Goal: Transaction & Acquisition: Purchase product/service

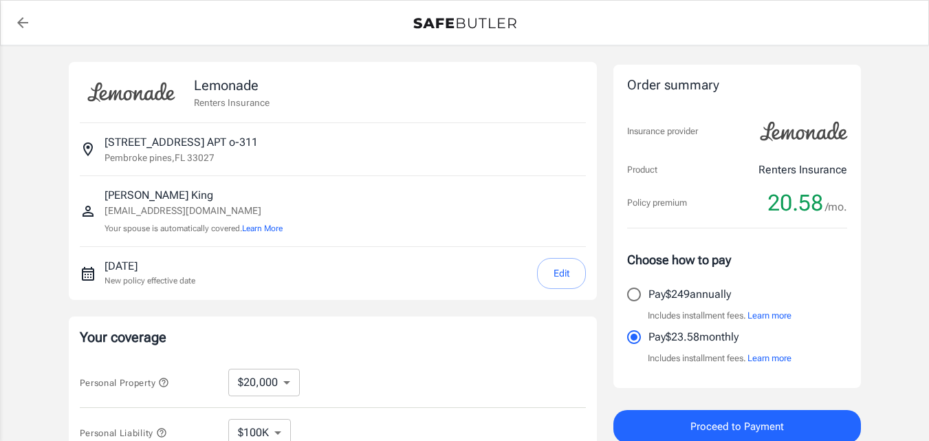
select select "20000"
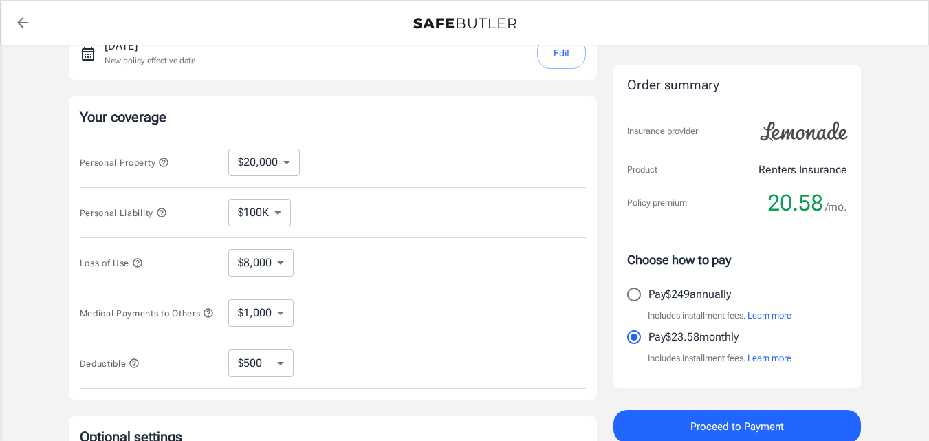
scroll to position [248, 0]
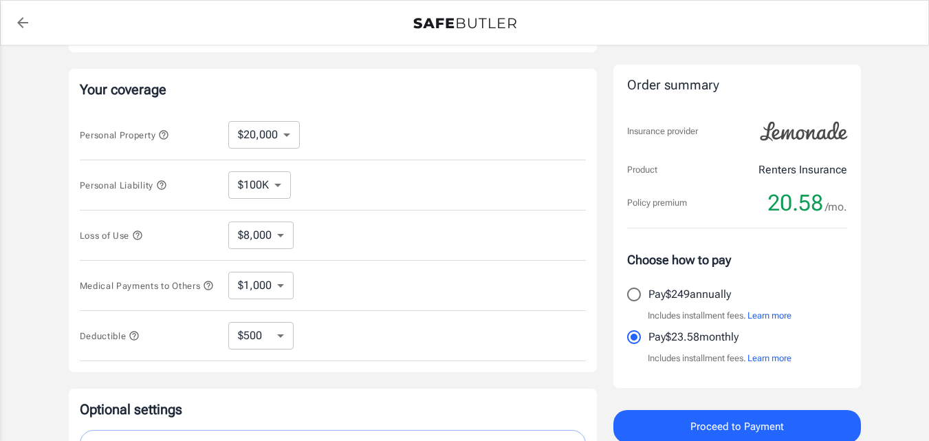
click at [291, 330] on select "$250 $500 $1,000" at bounding box center [260, 336] width 65 height 28
select select "1000"
click at [279, 330] on select "$250 $500 $1,000" at bounding box center [260, 336] width 65 height 28
select select "500"
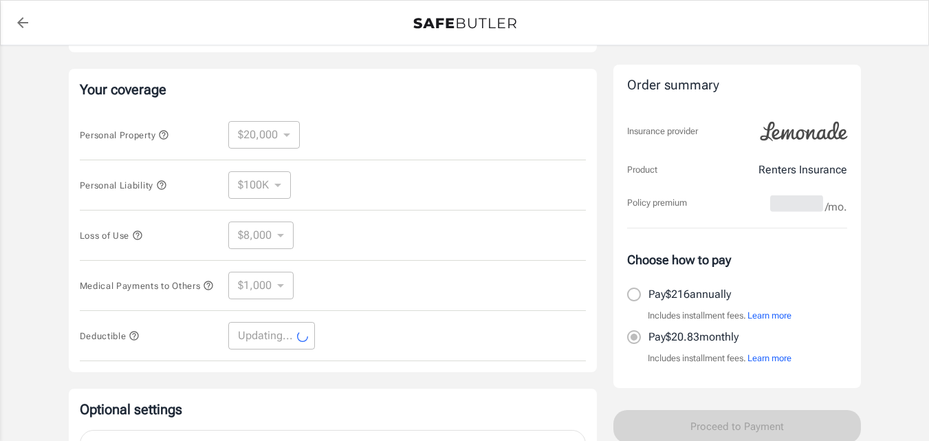
select select "500"
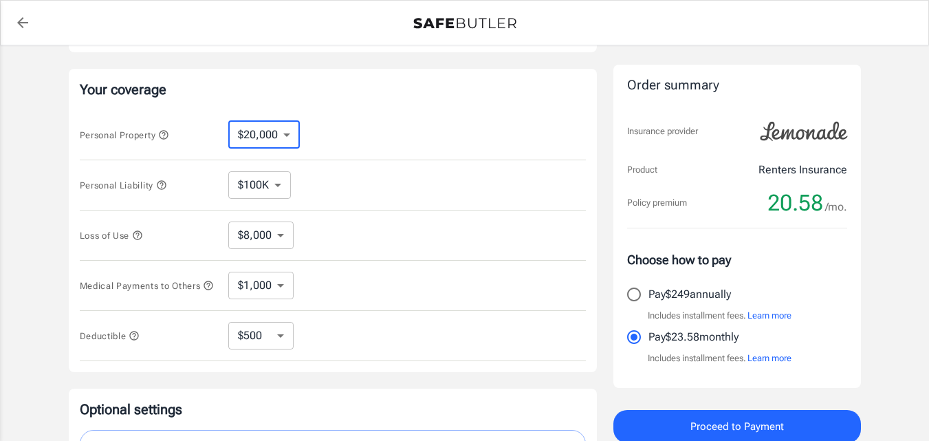
click at [279, 135] on select "$10,000 $20,000 $30,000 $40,000 $50,000 $100K" at bounding box center [264, 135] width 72 height 28
select select "50000"
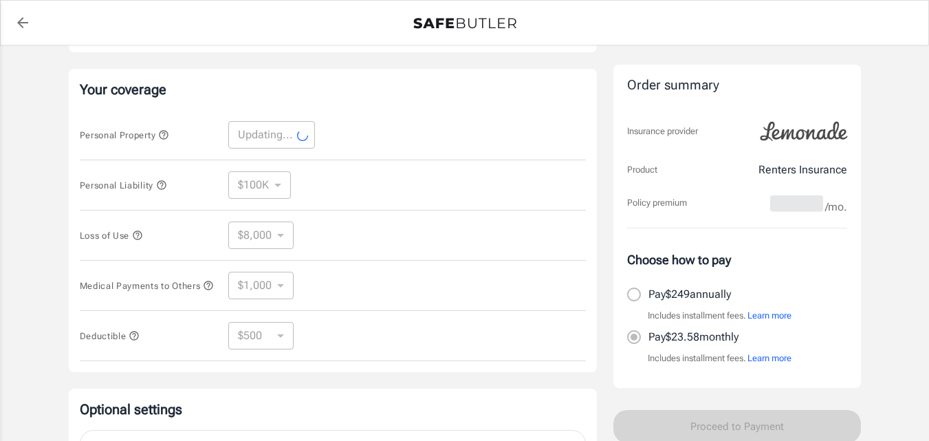
select select "50000"
select select "20000"
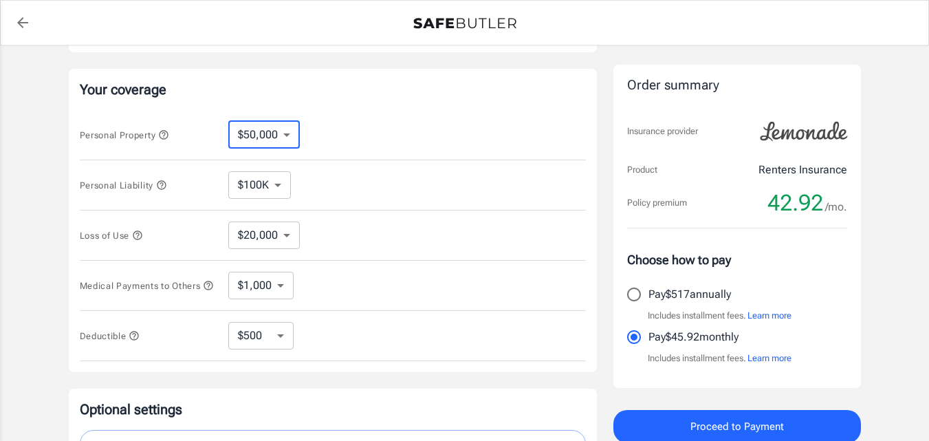
click at [276, 131] on select "$10,000 $20,000 $30,000 $40,000 $50,000 $100K" at bounding box center [264, 135] width 72 height 28
select select "10000"
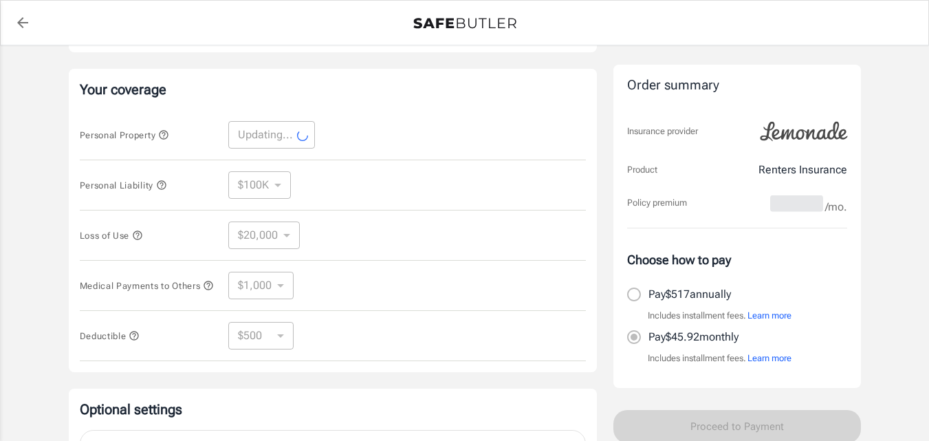
select select "10000"
select select "4000"
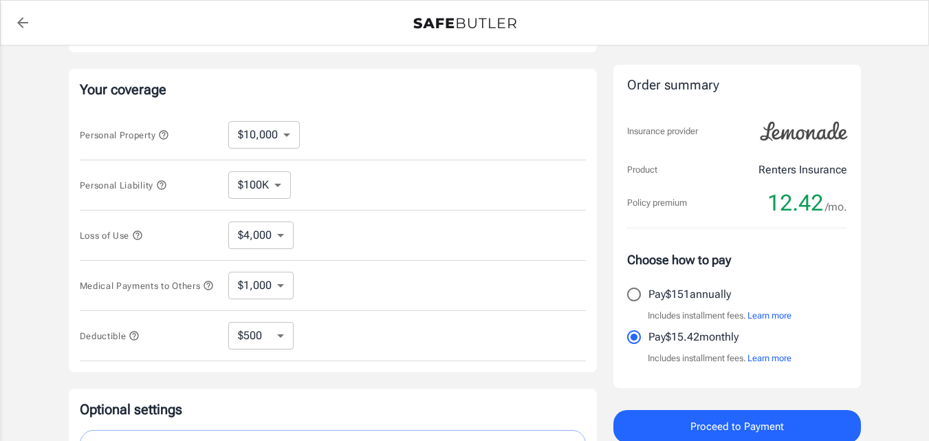
click at [404, 114] on div "Personal Property $10,000 $20,000 $30,000 $40,000 $50,000 $100K ​" at bounding box center [333, 135] width 506 height 50
click at [283, 176] on select "$100K $200K $300K $400K $500K" at bounding box center [259, 185] width 63 height 28
click at [276, 234] on select "$4,000" at bounding box center [260, 235] width 65 height 28
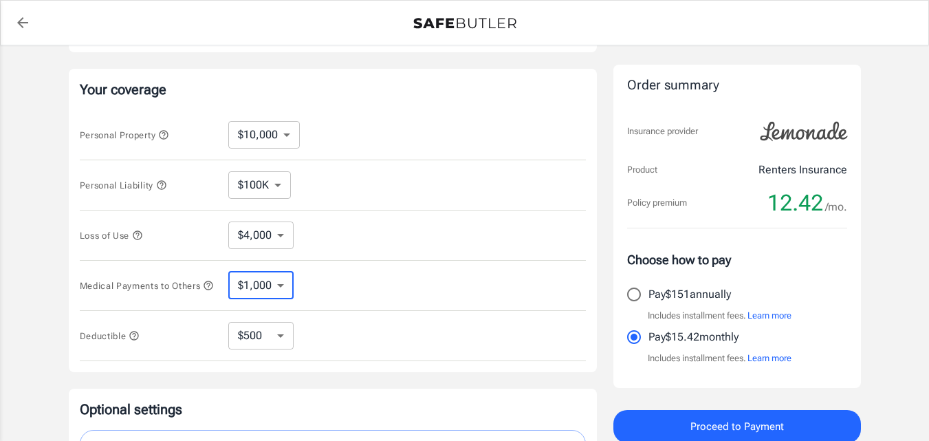
click at [277, 285] on select "$1,000 $2,000 $3,000 $4,000 $5,000" at bounding box center [260, 286] width 65 height 28
click at [665, 102] on div "Order summary Insurance provider Product Renters Insurance Policy premium 12.42…" at bounding box center [738, 226] width 248 height 323
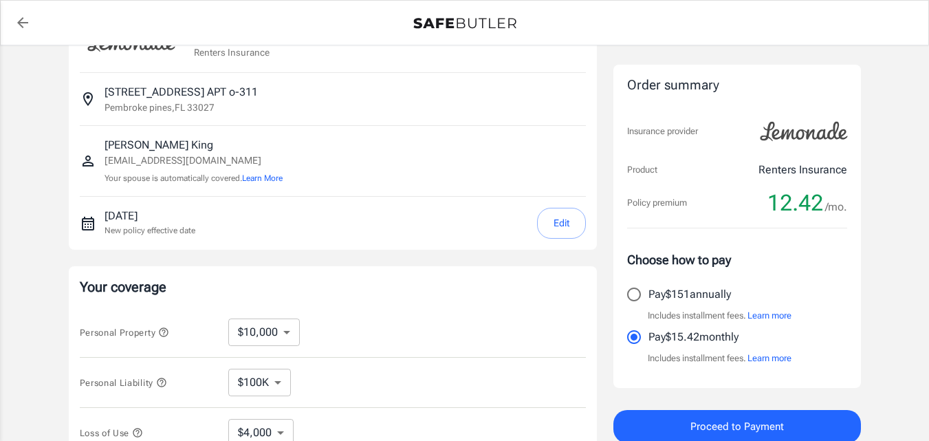
scroll to position [0, 0]
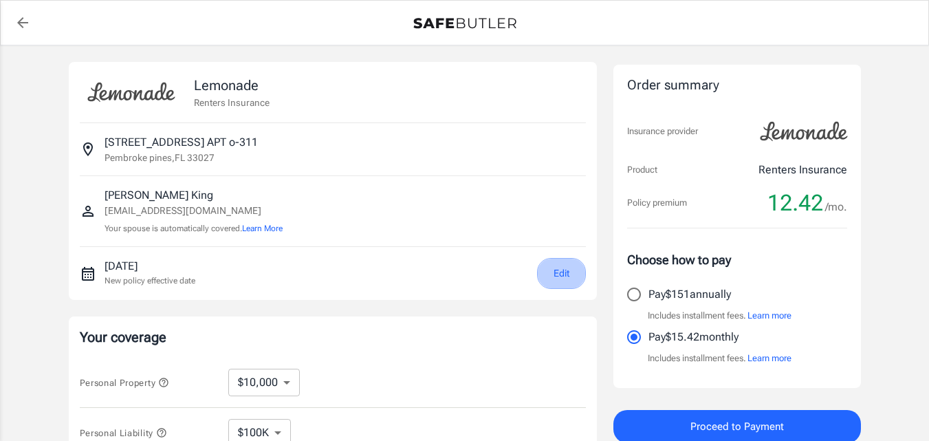
click at [543, 270] on button "Edit" at bounding box center [561, 273] width 49 height 31
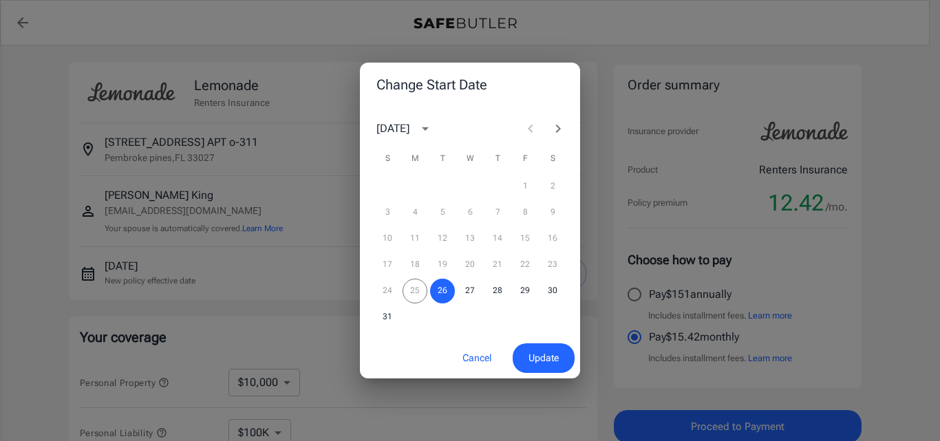
click at [561, 129] on icon "Next month" at bounding box center [558, 128] width 17 height 17
click at [415, 187] on button "1" at bounding box center [414, 186] width 25 height 25
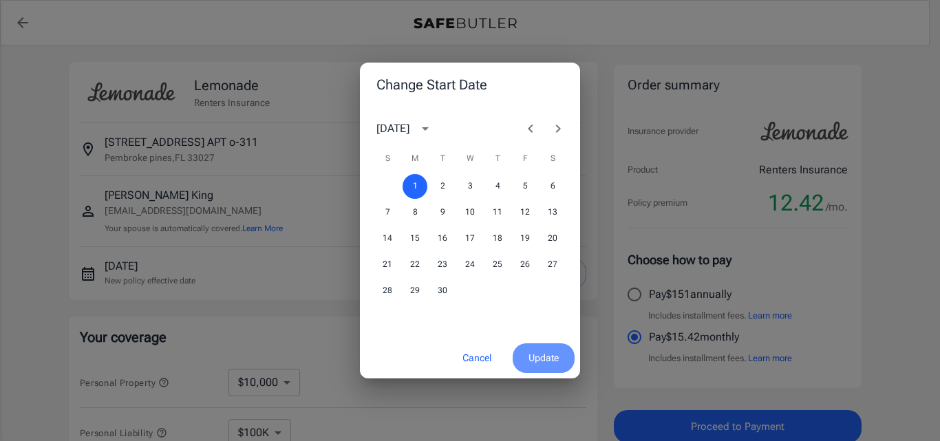
click at [530, 349] on button "Update" at bounding box center [543, 358] width 62 height 30
